Goal: Navigation & Orientation: Find specific page/section

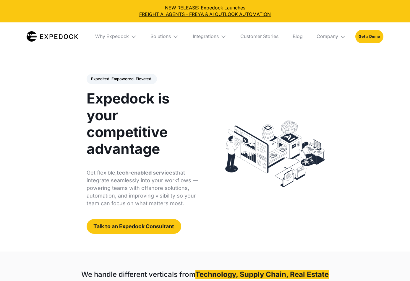
select select
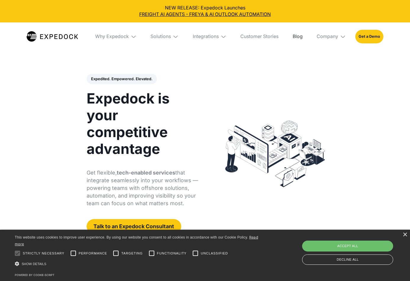
click at [299, 38] on link "Blog" at bounding box center [297, 36] width 19 height 28
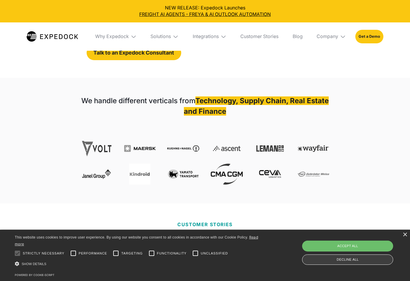
scroll to position [174, 0]
click at [359, 263] on div "Decline all" at bounding box center [347, 260] width 91 height 10
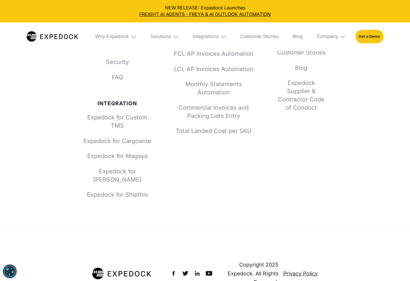
scroll to position [2290, 0]
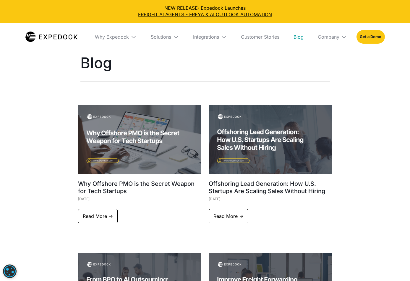
select select
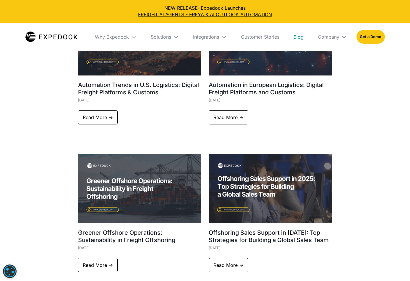
scroll to position [410, 0]
